Goal: Task Accomplishment & Management: Use online tool/utility

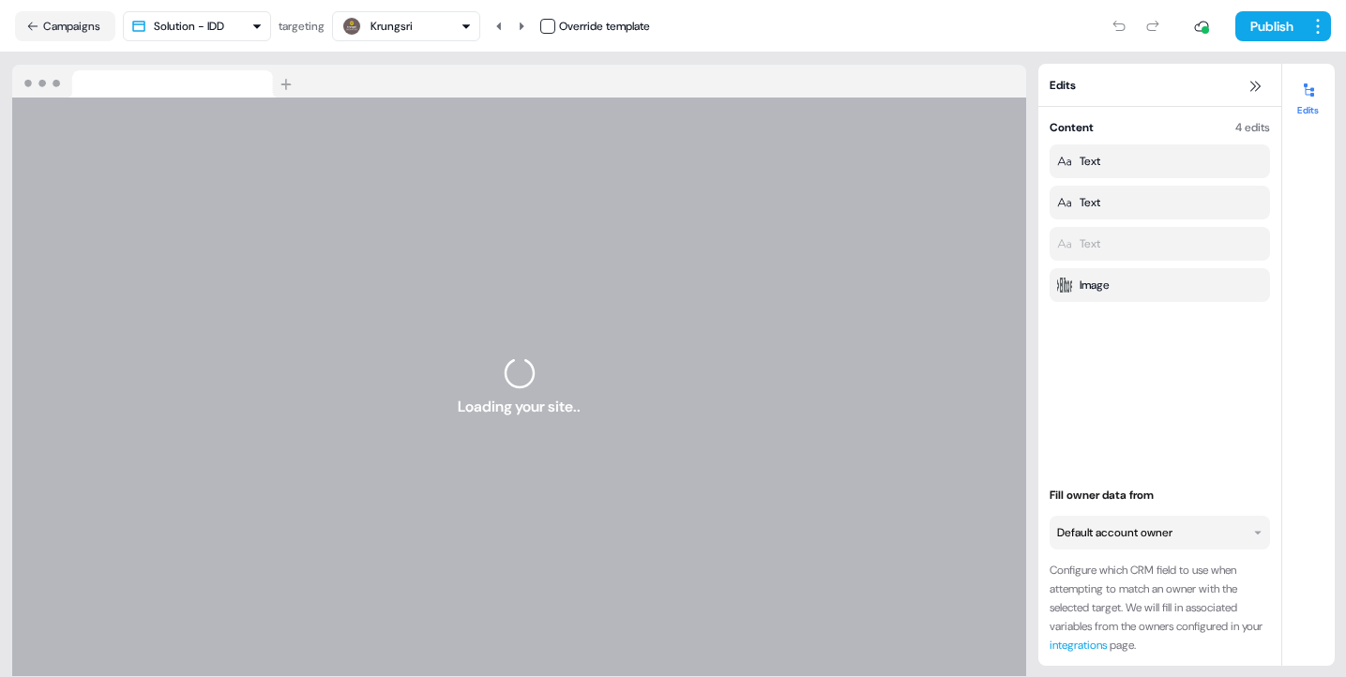
click at [264, 29] on html "For the best experience switch devices to a bigger screen. Go to [DOMAIN_NAME] …" at bounding box center [673, 338] width 1346 height 677
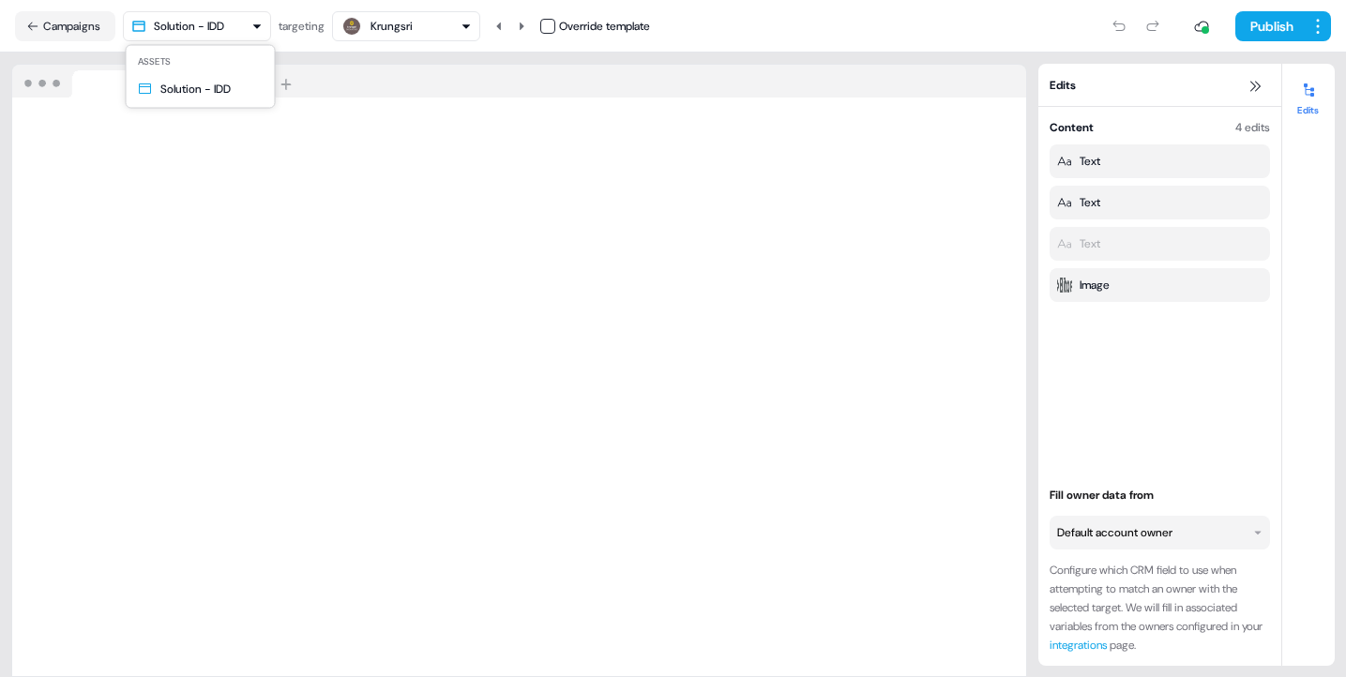
click at [264, 29] on html "For the best experience switch devices to a bigger screen. Go to [DOMAIN_NAME] …" at bounding box center [673, 338] width 1346 height 677
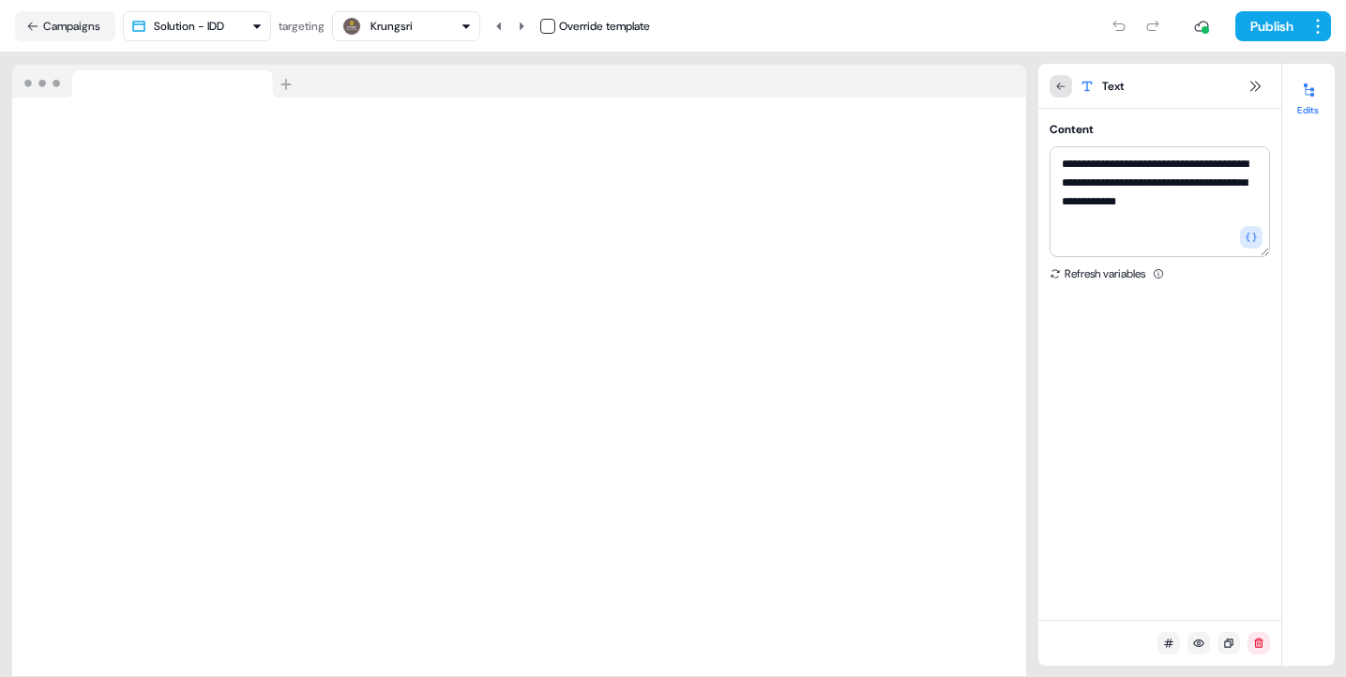
click at [1061, 88] on icon at bounding box center [1060, 86] width 11 height 11
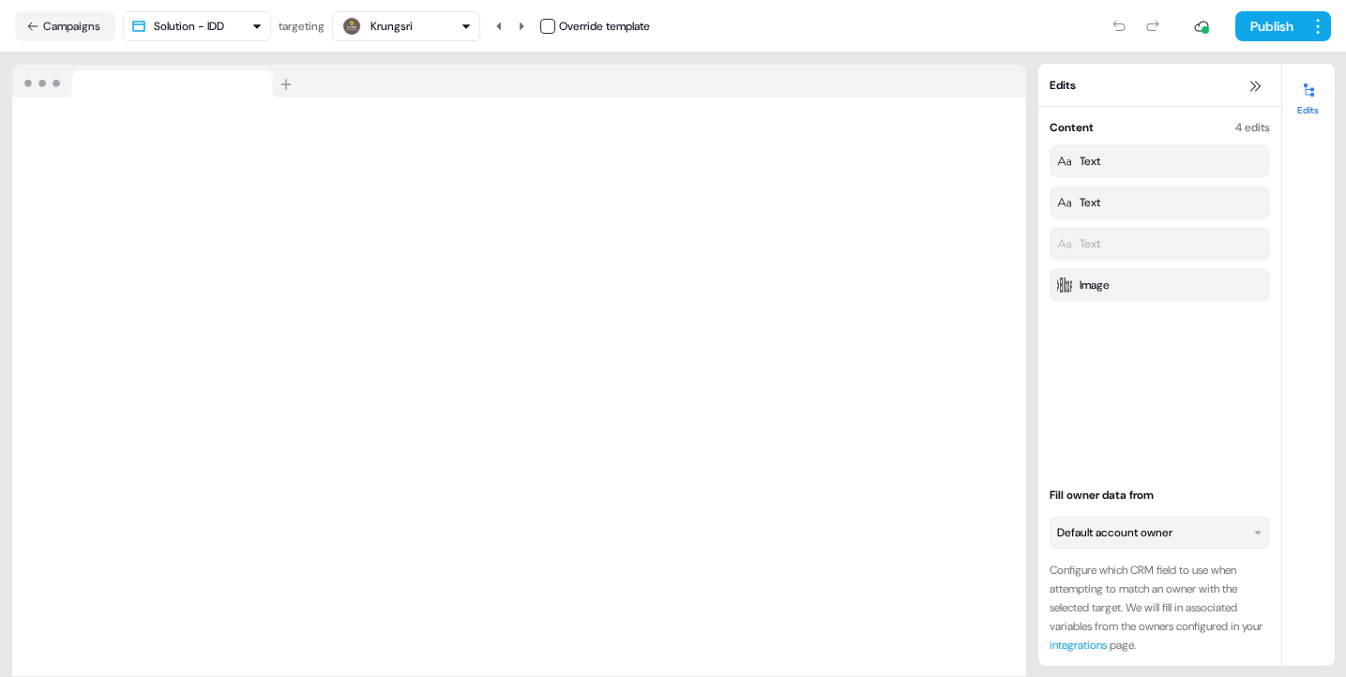
click at [213, 20] on html "For the best experience switch devices to a bigger screen. Go to [DOMAIN_NAME] …" at bounding box center [673, 338] width 1346 height 677
click at [751, 39] on html "For the best experience switch devices to a bigger screen. Go to [DOMAIN_NAME] …" at bounding box center [673, 338] width 1346 height 677
click at [37, 36] on button "Campaigns" at bounding box center [65, 26] width 100 height 30
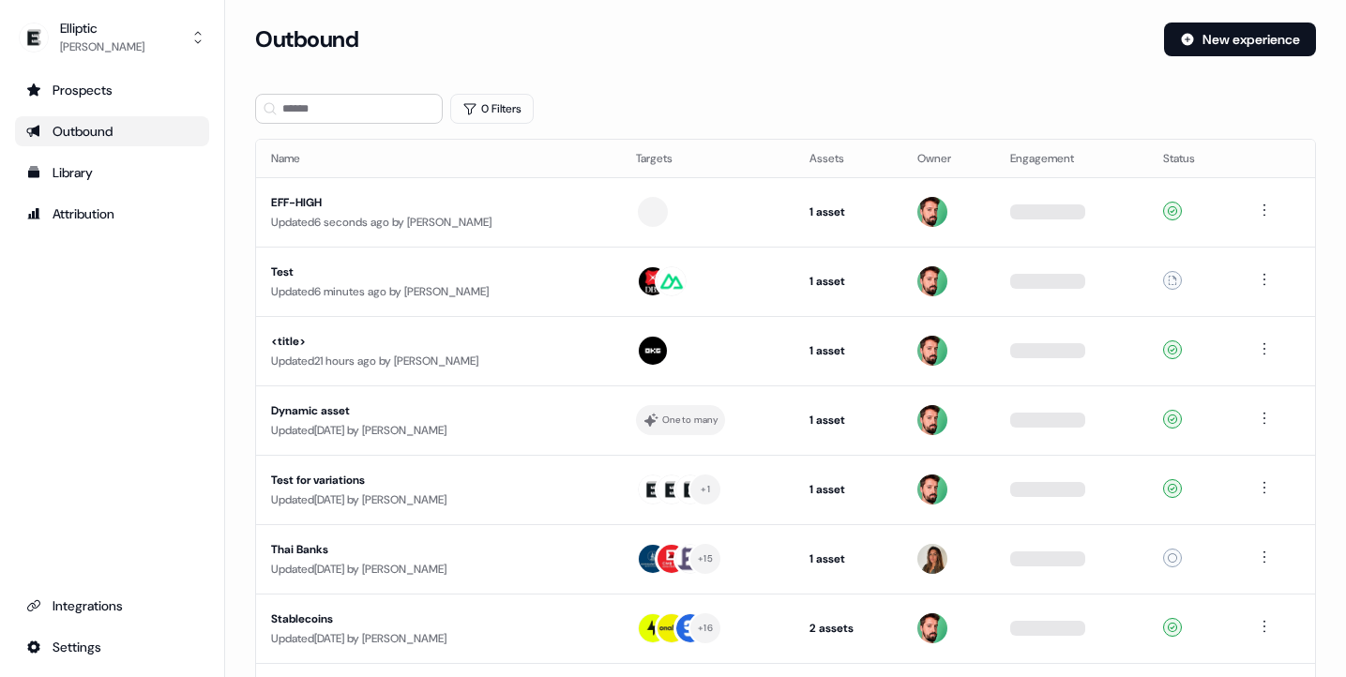
click at [89, 140] on div "Outbound" at bounding box center [112, 131] width 172 height 19
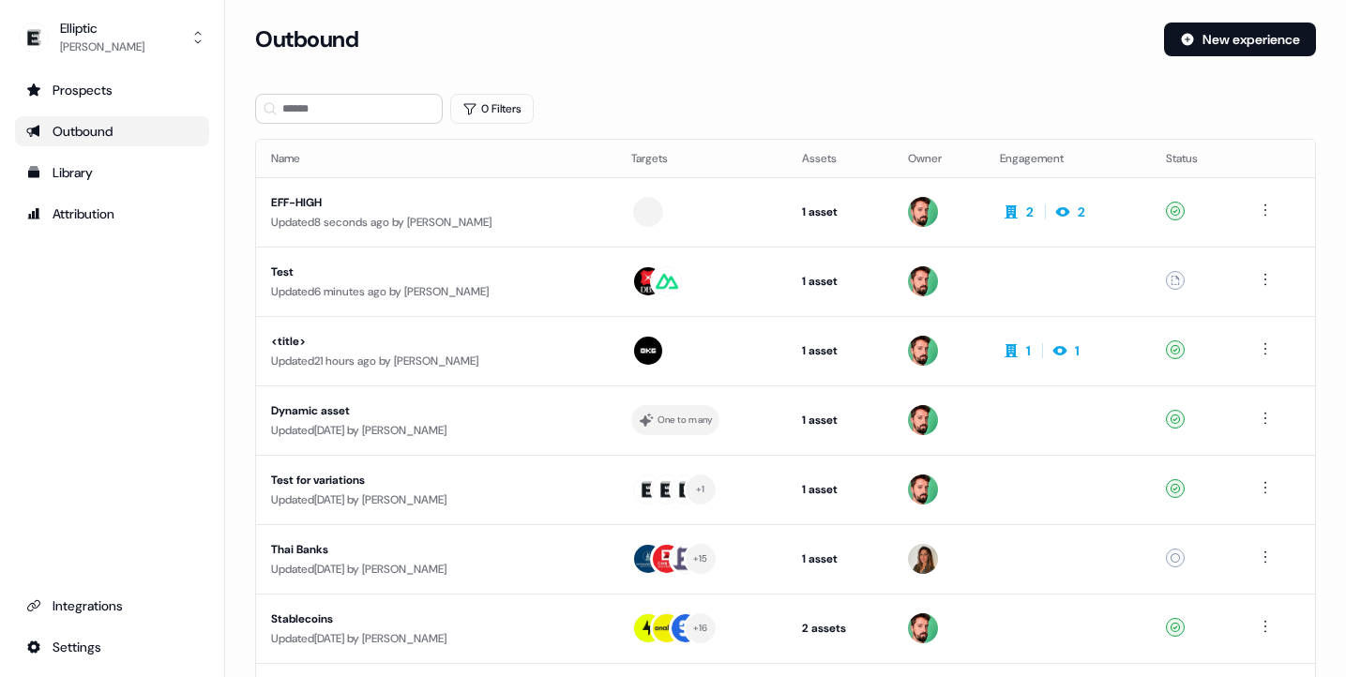
click at [91, 130] on div "Outbound" at bounding box center [112, 131] width 172 height 19
